Goal: Information Seeking & Learning: Learn about a topic

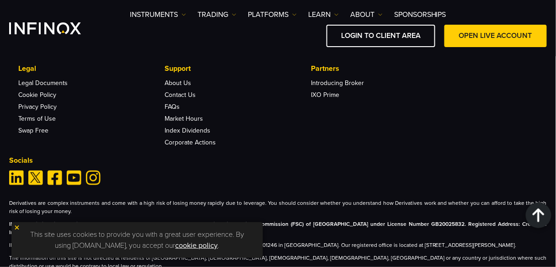
scroll to position [3135, 0]
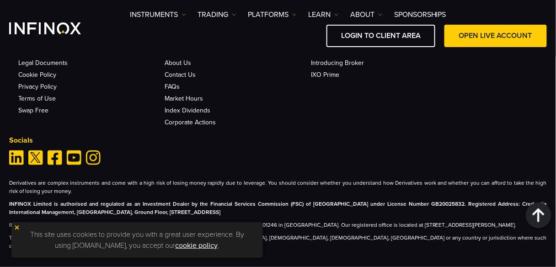
click at [18, 228] on img at bounding box center [17, 228] width 6 height 6
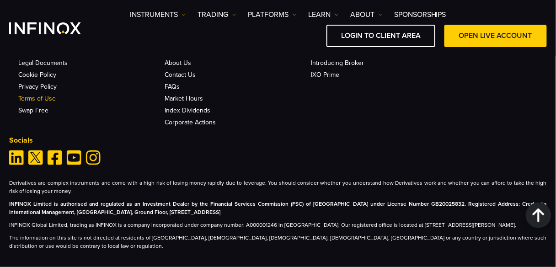
scroll to position [3086, 0]
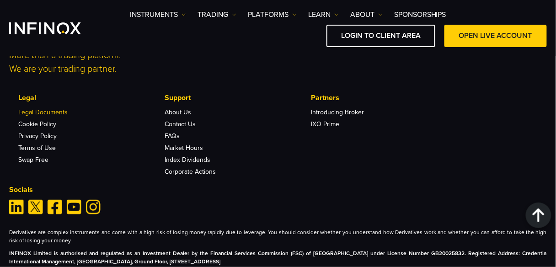
click at [46, 108] on link "Legal Documents" at bounding box center [42, 112] width 49 height 8
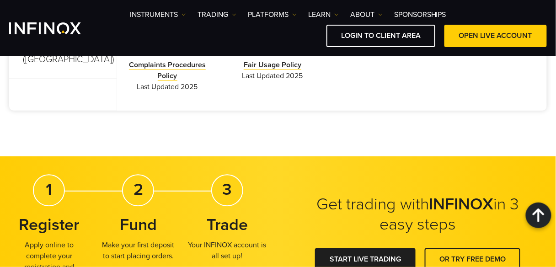
scroll to position [264, 0]
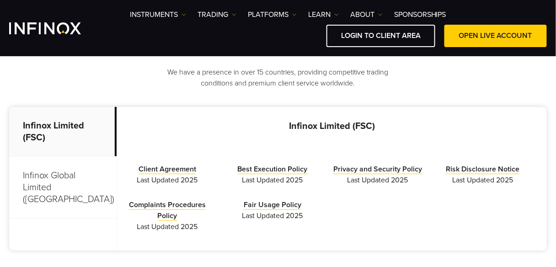
click at [54, 178] on p "Infinox Global Limited (Anguilla)" at bounding box center [63, 188] width 108 height 62
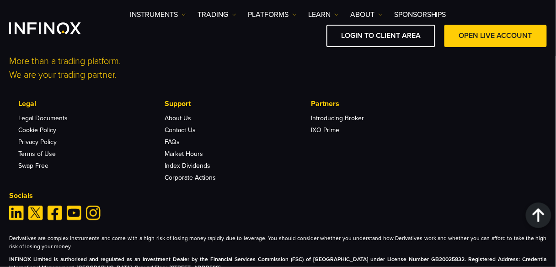
scroll to position [1620, 0]
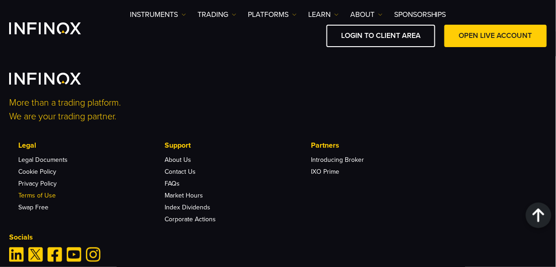
click at [45, 192] on link "Terms of Use" at bounding box center [37, 196] width 38 height 8
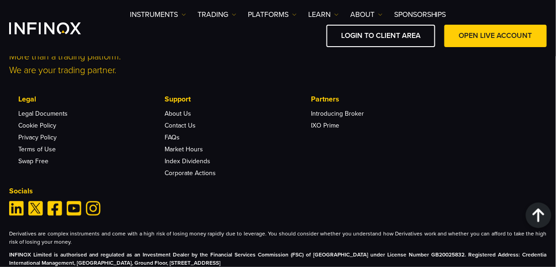
scroll to position [3202, 0]
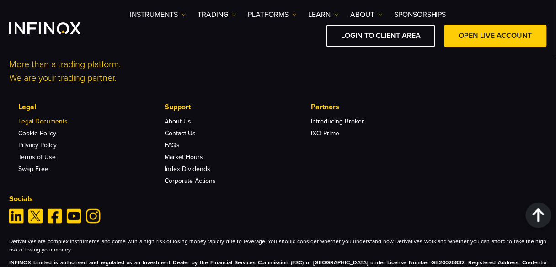
click at [52, 125] on link "Legal Documents" at bounding box center [42, 122] width 49 height 8
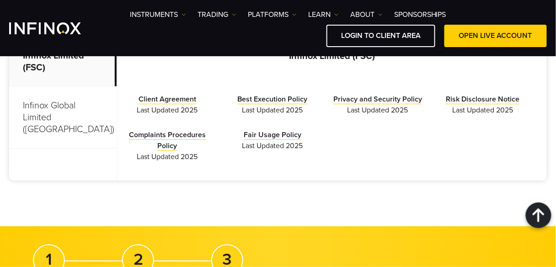
scroll to position [314, 0]
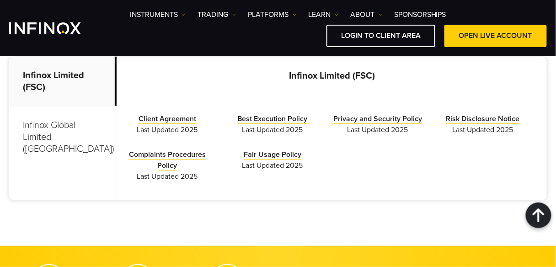
click at [93, 124] on p "Infinox Global Limited (Anguilla)" at bounding box center [63, 138] width 108 height 62
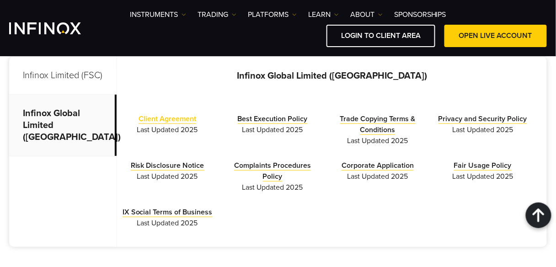
click at [169, 118] on link "Client Agreement" at bounding box center [168, 119] width 58 height 10
click at [270, 116] on link "Best Execution Policy" at bounding box center [273, 119] width 70 height 10
